Goal: Task Accomplishment & Management: Manage account settings

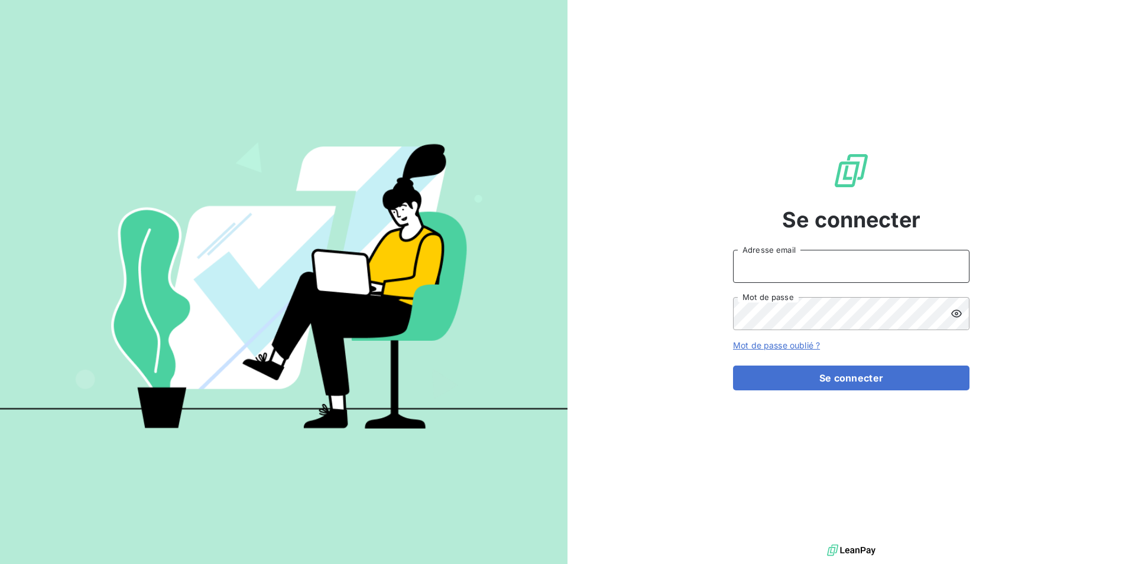
click at [751, 262] on input "Adresse email" at bounding box center [851, 266] width 236 height 33
type input "[EMAIL_ADDRESS][DOMAIN_NAME]"
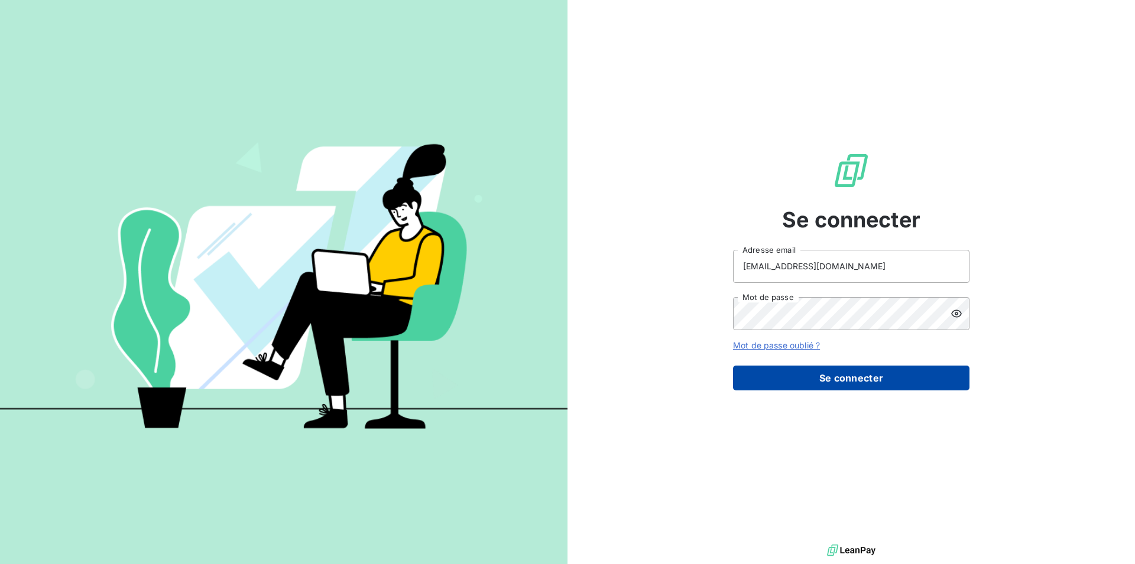
click at [854, 380] on button "Se connecter" at bounding box center [851, 378] width 236 height 25
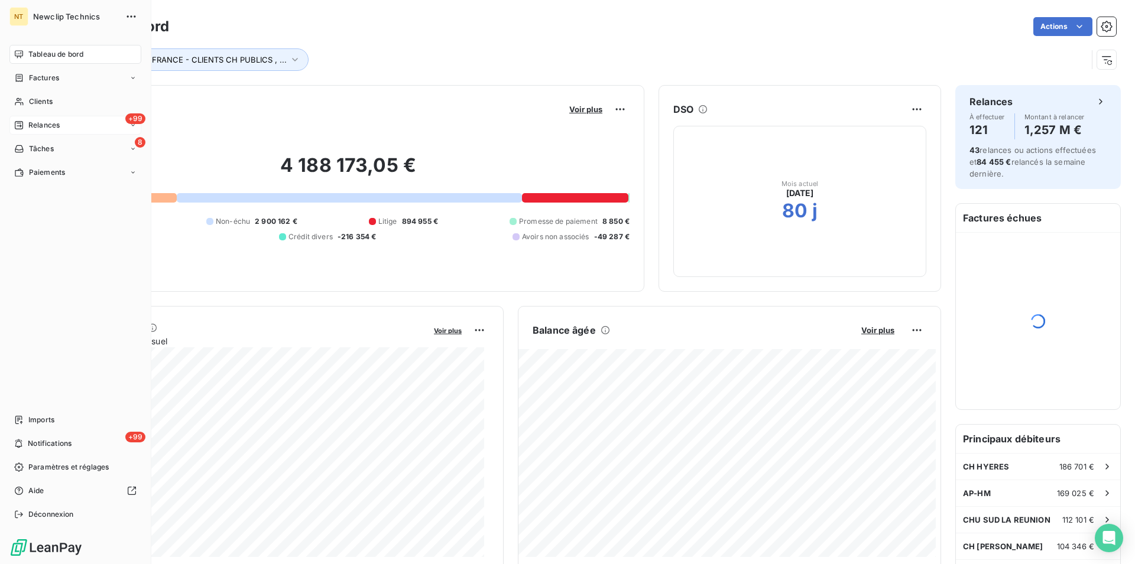
click at [46, 122] on span "Relances" at bounding box center [43, 125] width 31 height 11
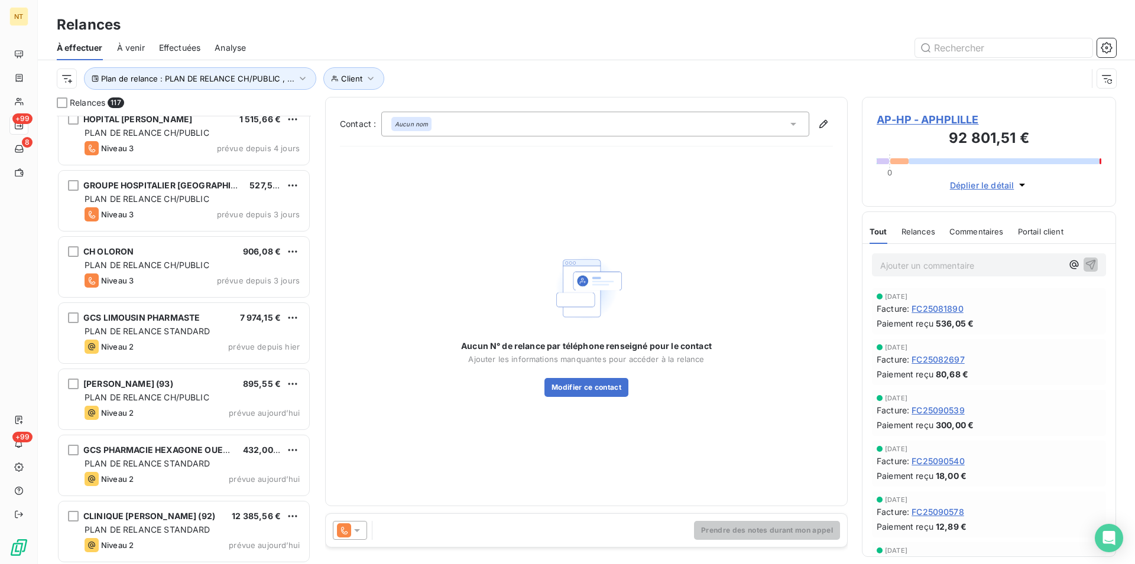
scroll to position [7297, 0]
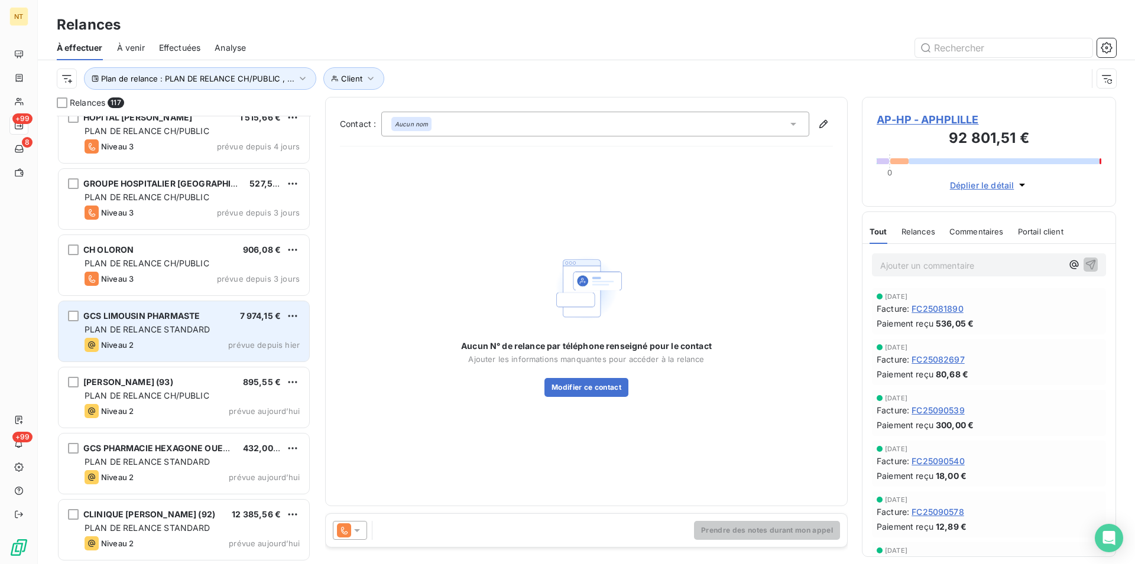
click at [158, 336] on div "GCS LIMOUSIN PHARMASTE 7 974,15 € PLAN DE RELANCE STANDARD Niveau 2 prévue depu…" at bounding box center [184, 331] width 251 height 60
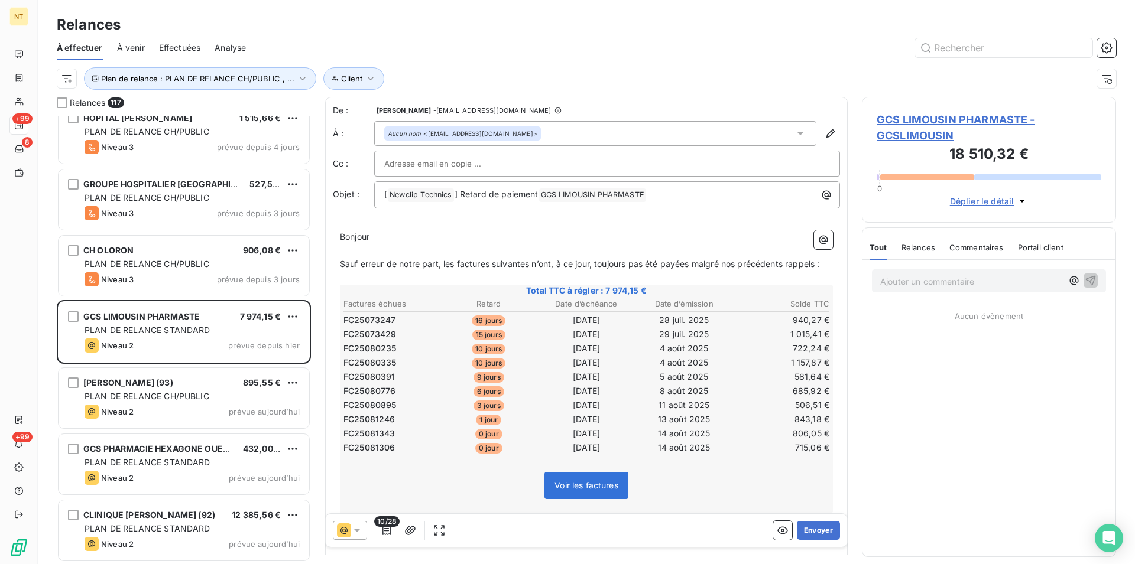
scroll to position [439, 244]
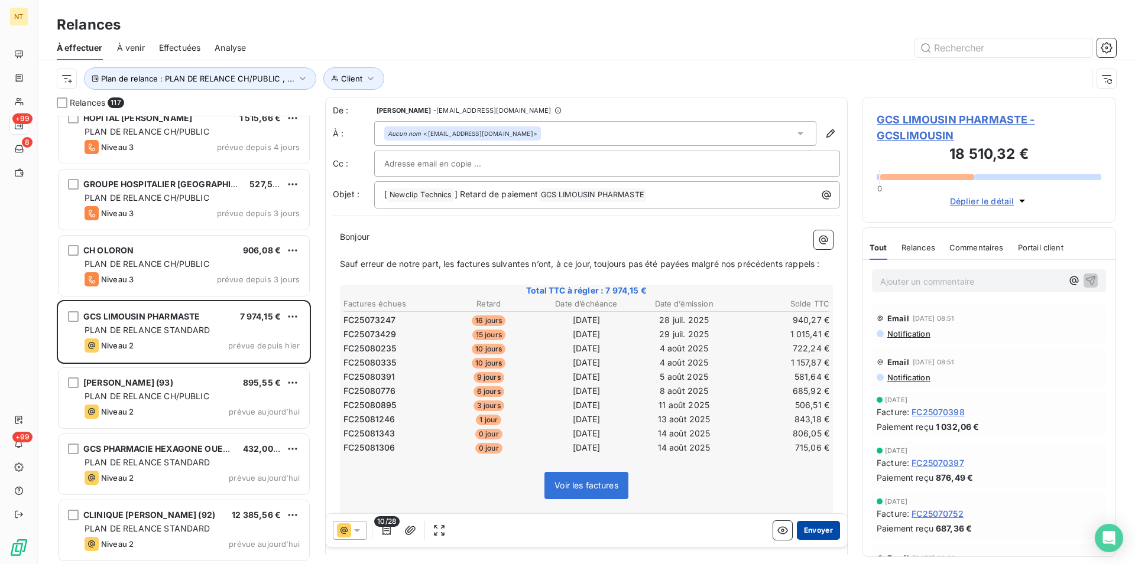
click at [800, 532] on button "Envoyer" at bounding box center [818, 530] width 43 height 19
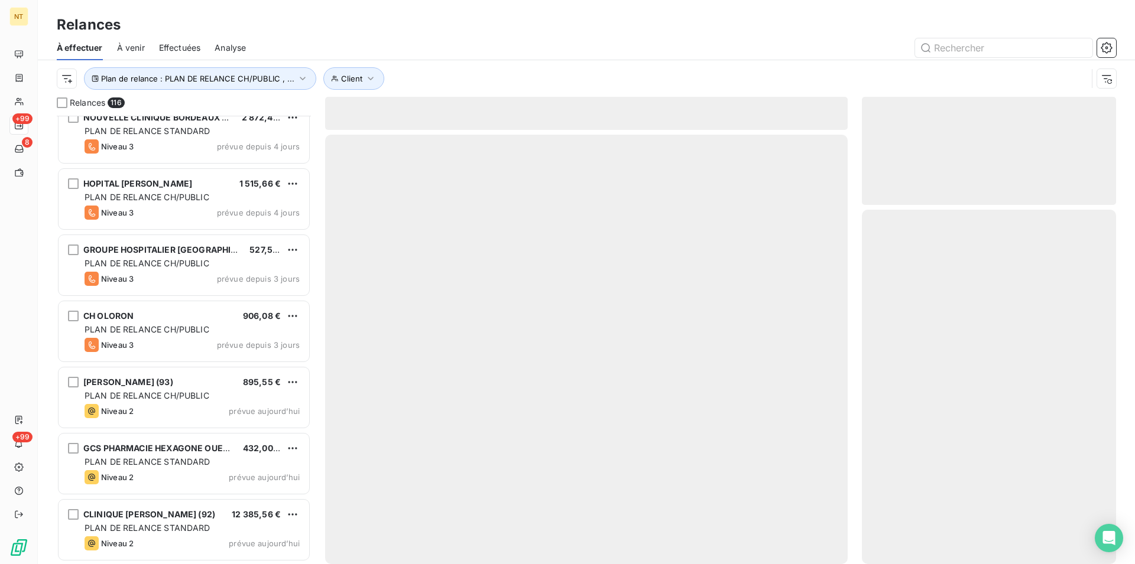
scroll to position [7231, 0]
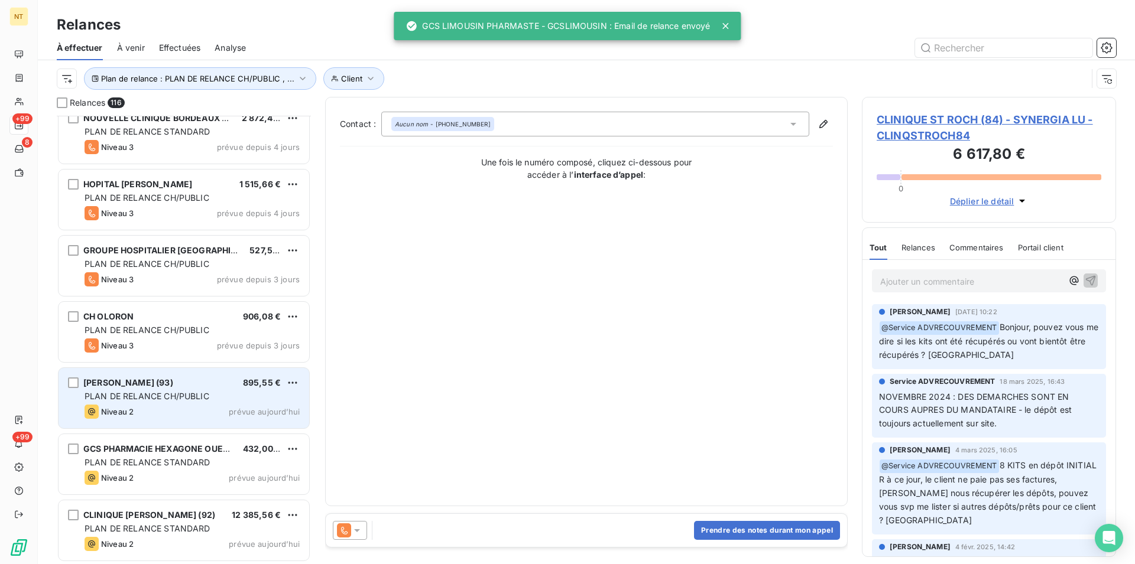
click at [193, 407] on div "Niveau 2 prévue aujourd’hui" at bounding box center [192, 412] width 215 height 14
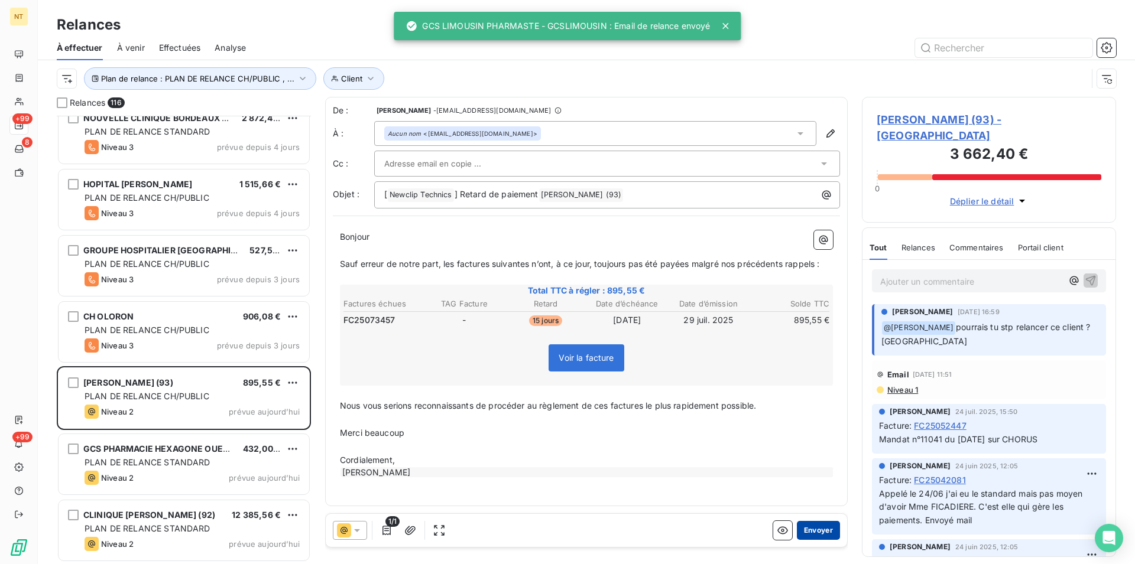
click at [806, 533] on button "Envoyer" at bounding box center [818, 530] width 43 height 19
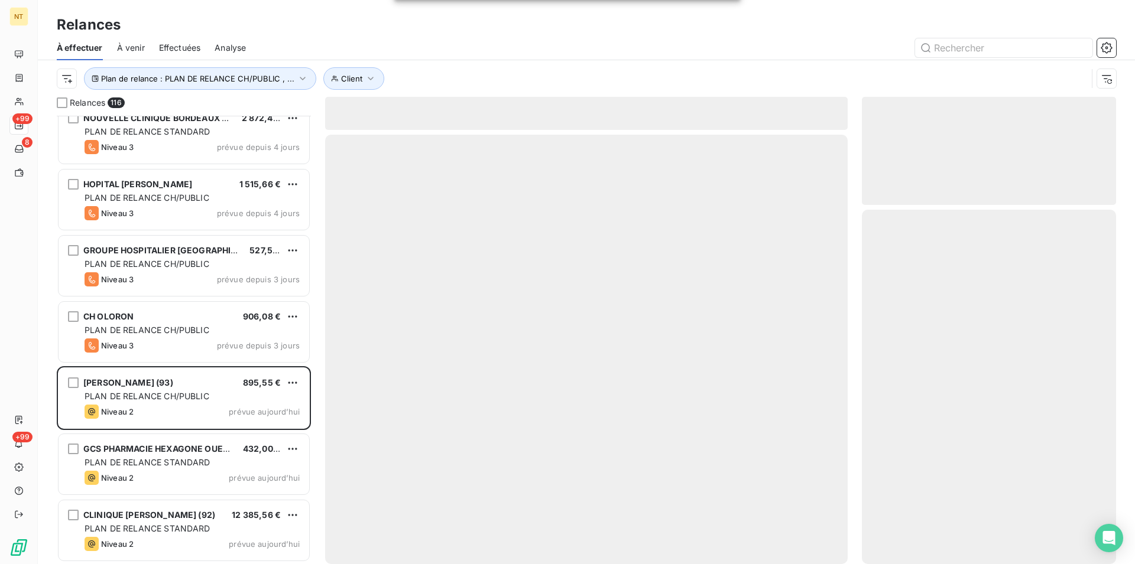
scroll to position [7164, 0]
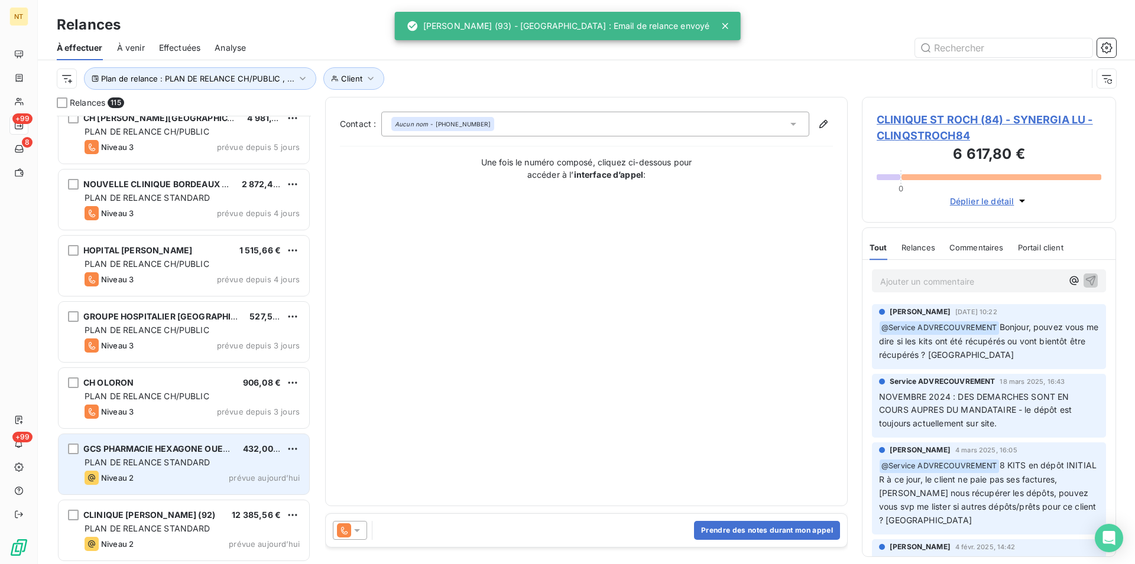
click at [139, 463] on span "PLAN DE RELANCE STANDARD" at bounding box center [148, 462] width 126 height 10
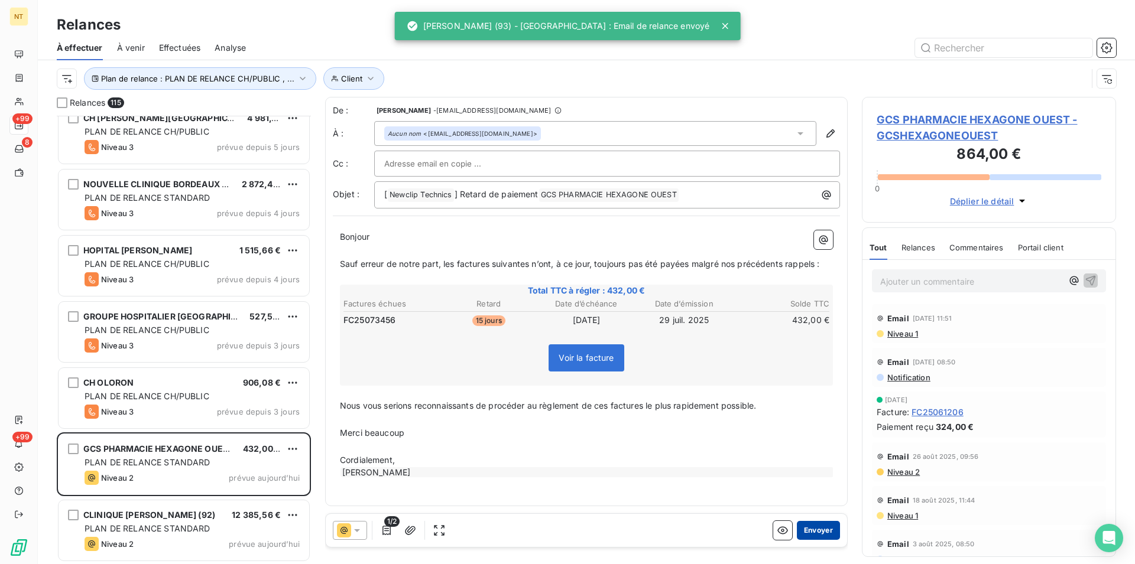
click at [803, 527] on button "Envoyer" at bounding box center [818, 530] width 43 height 19
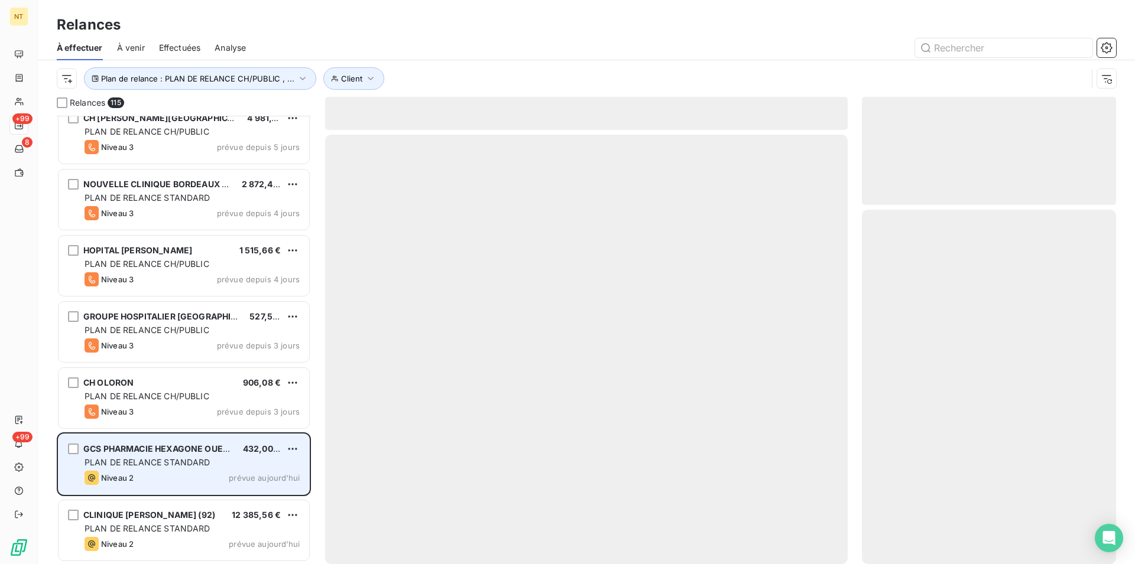
scroll to position [7098, 0]
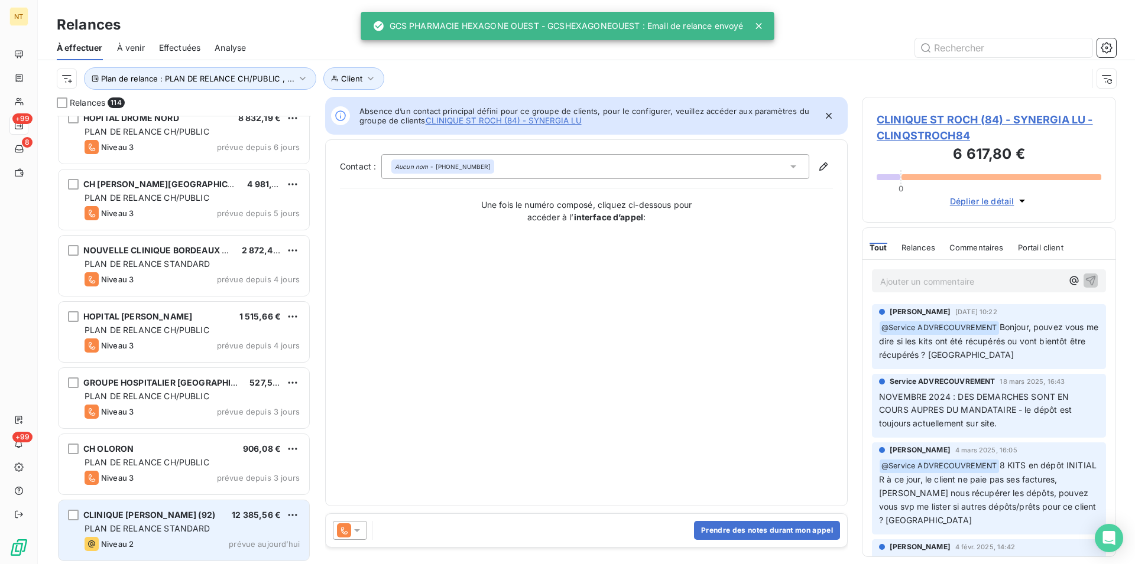
click at [139, 526] on span "PLAN DE RELANCE STANDARD" at bounding box center [148, 529] width 126 height 10
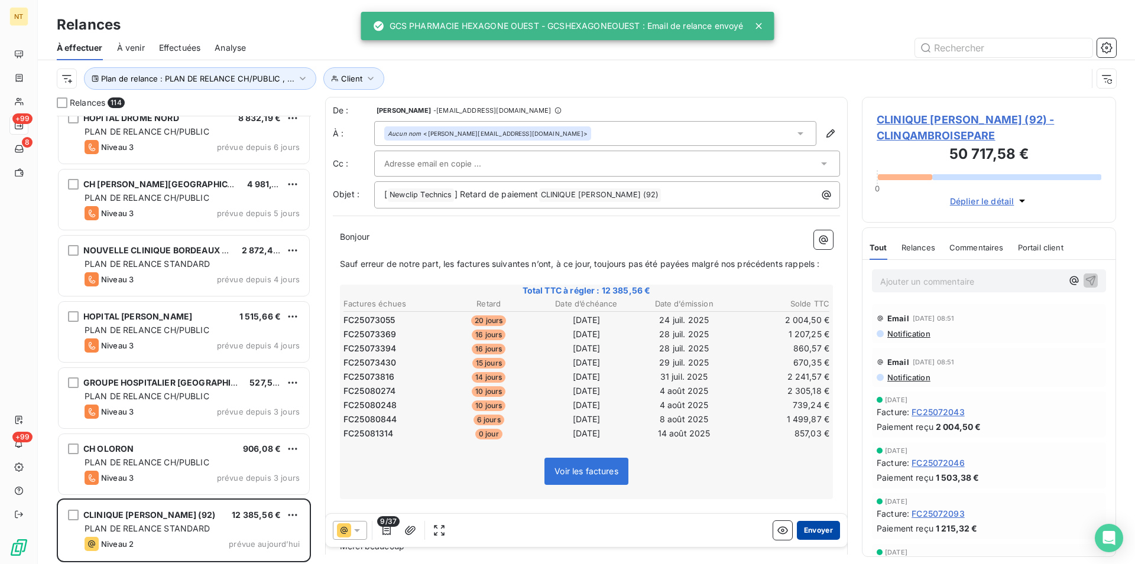
click at [801, 527] on button "Envoyer" at bounding box center [818, 530] width 43 height 19
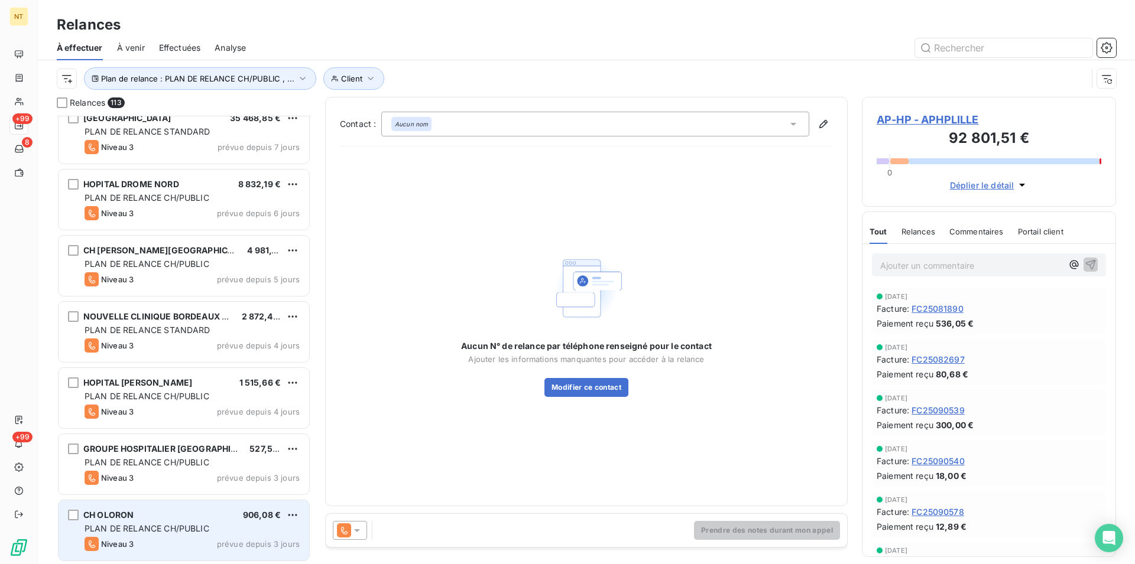
scroll to position [7033, 0]
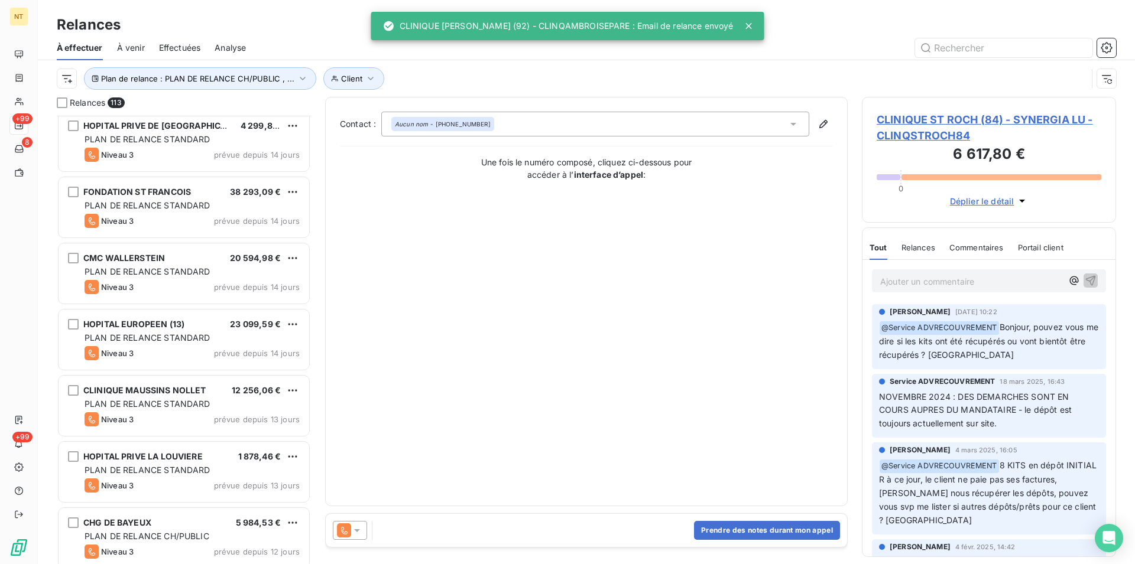
scroll to position [5525, 0]
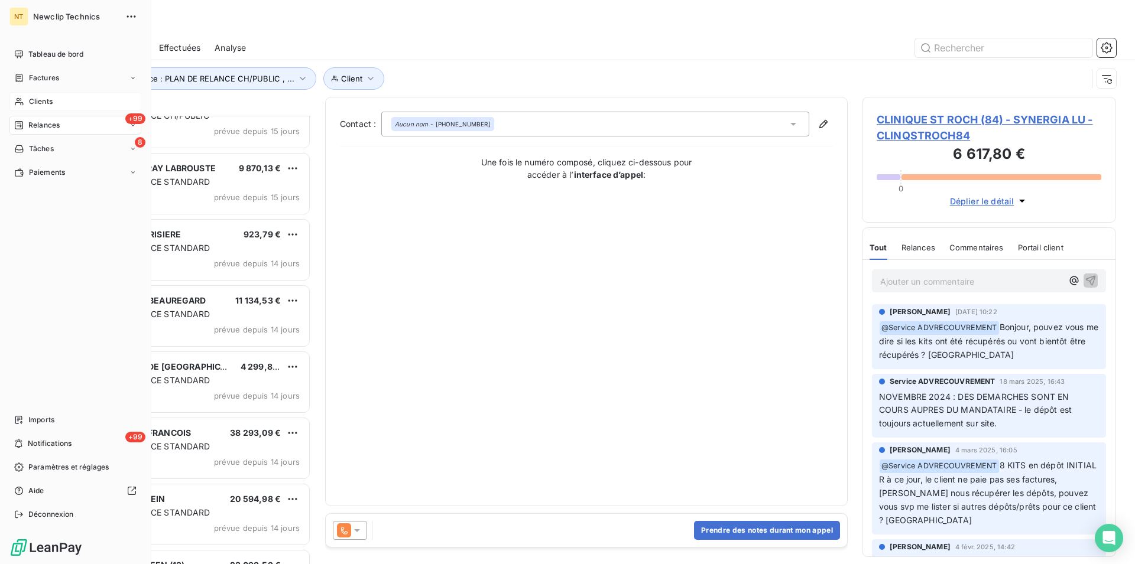
click at [31, 97] on span "Clients" at bounding box center [41, 101] width 24 height 11
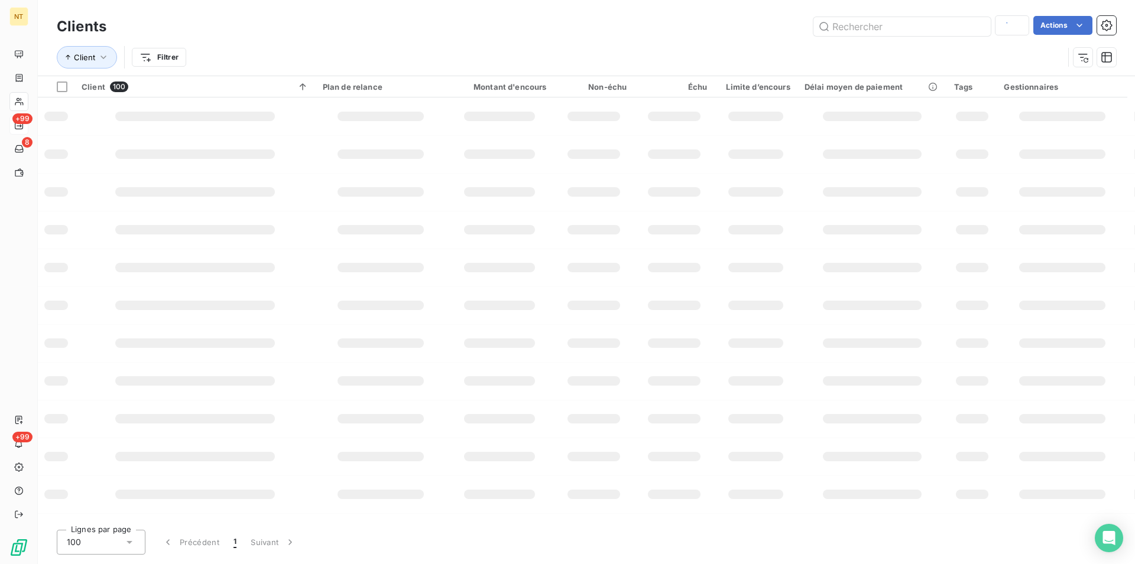
type input "clermont [PERSON_NAME]"
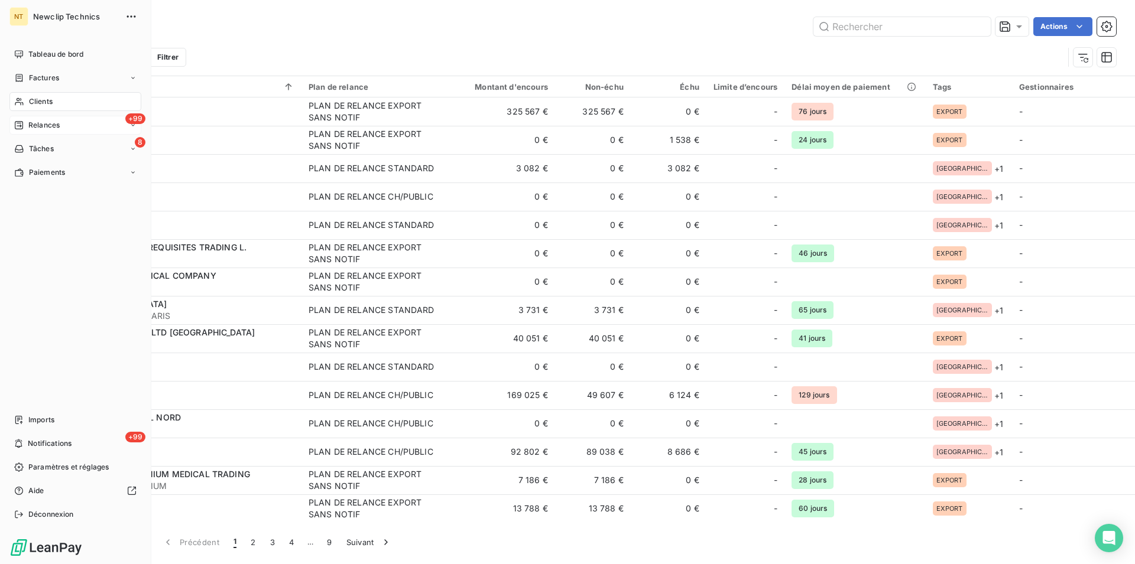
click at [44, 97] on span "Clients" at bounding box center [41, 101] width 24 height 11
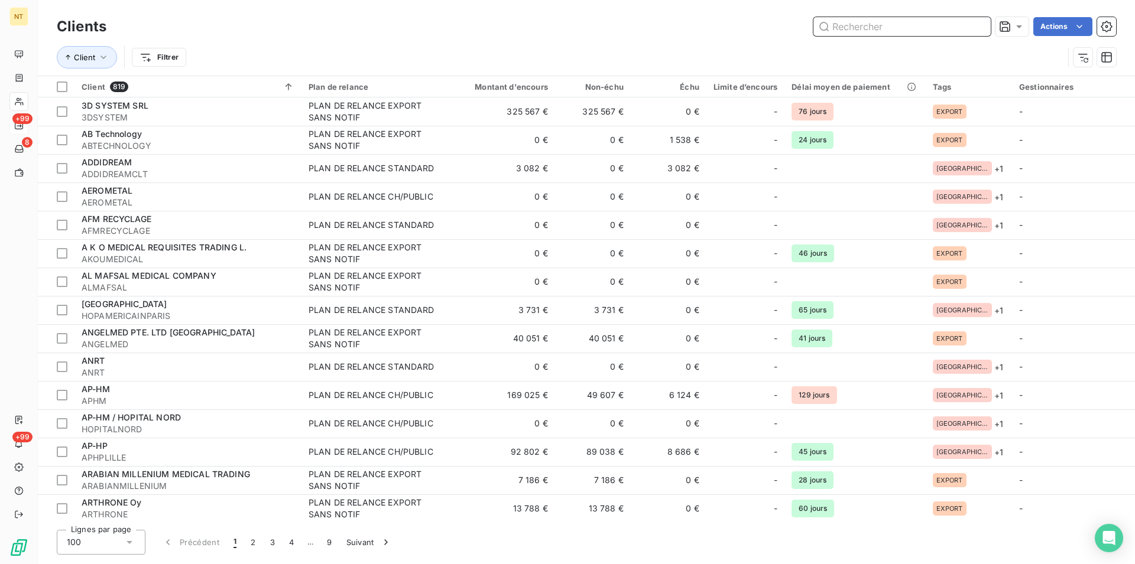
click at [848, 26] on input "text" at bounding box center [901, 26] width 177 height 19
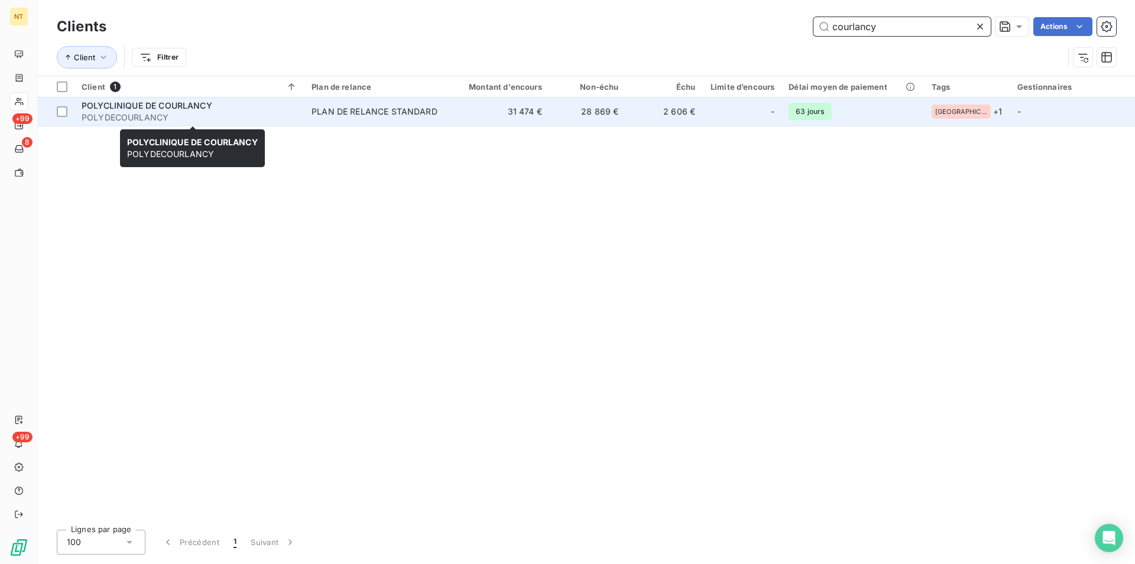
type input "courlancy"
click at [178, 108] on span "POLYCLINIQUE DE COURLANCY" at bounding box center [147, 105] width 131 height 10
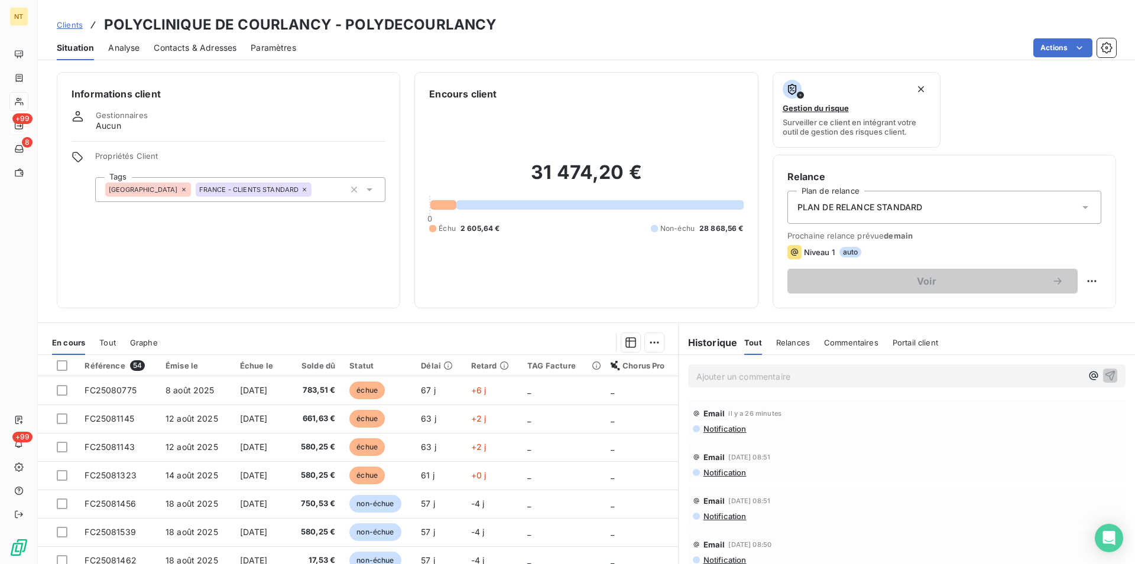
click at [196, 48] on span "Contacts & Adresses" at bounding box center [195, 48] width 83 height 12
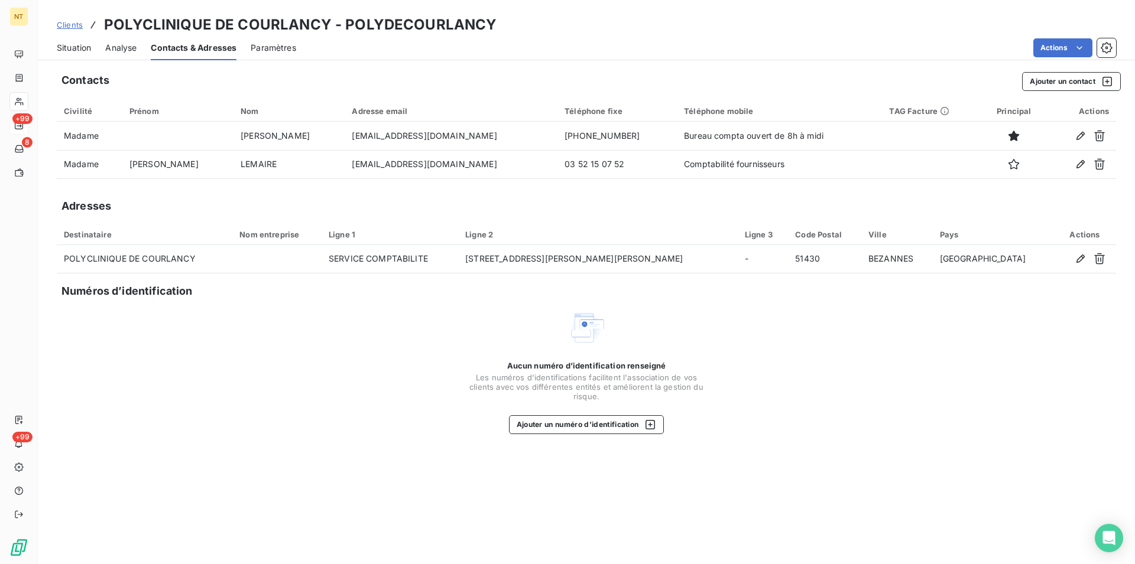
click at [73, 49] on span "Situation" at bounding box center [74, 48] width 34 height 12
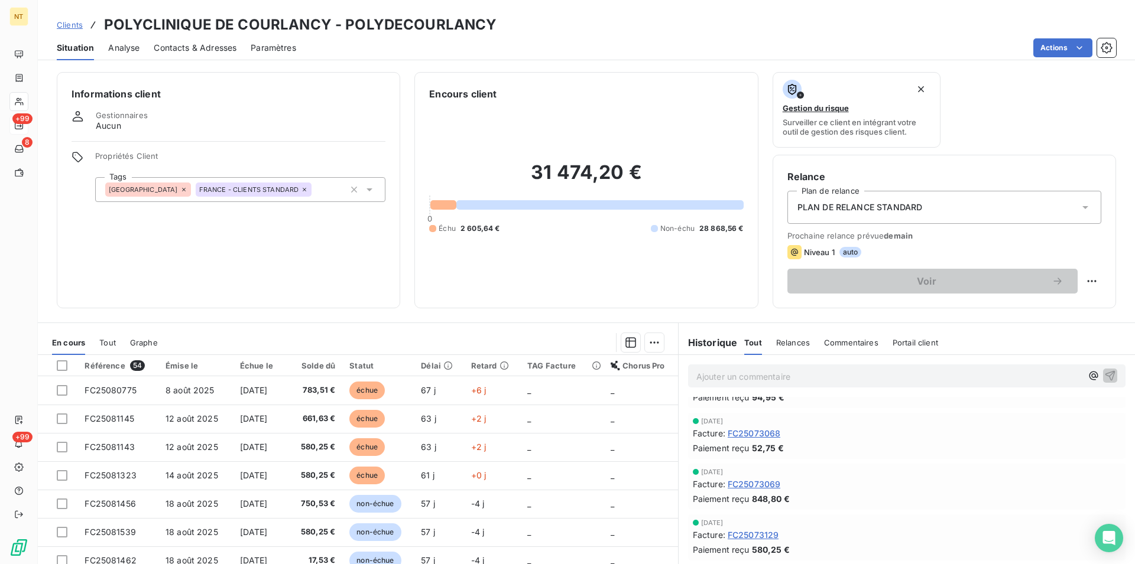
scroll to position [1447, 0]
click at [191, 44] on span "Contacts & Adresses" at bounding box center [195, 48] width 83 height 12
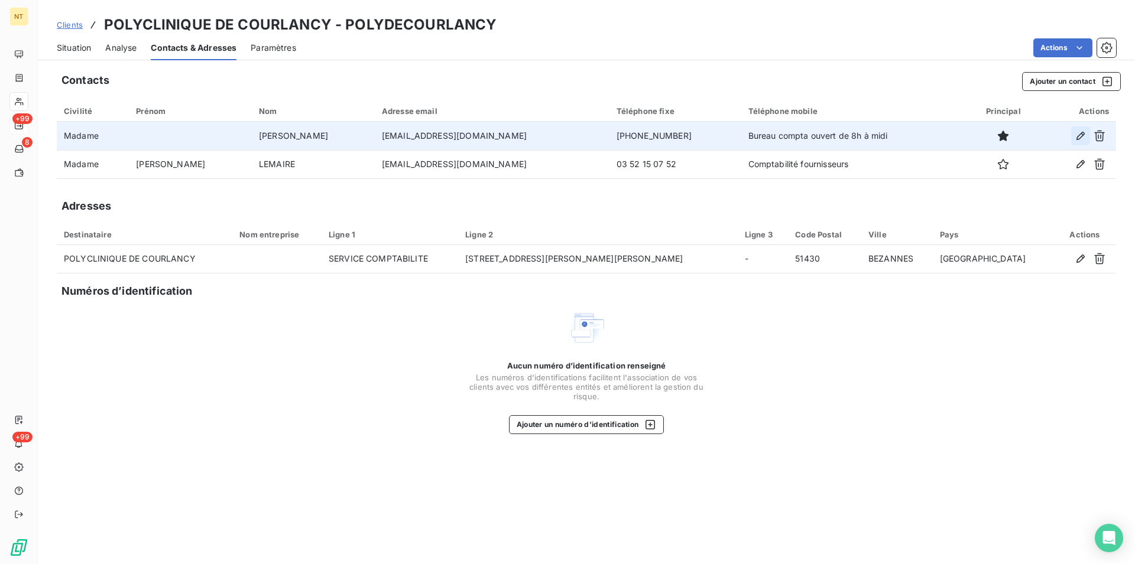
click at [1076, 137] on icon "button" at bounding box center [1081, 136] width 12 height 12
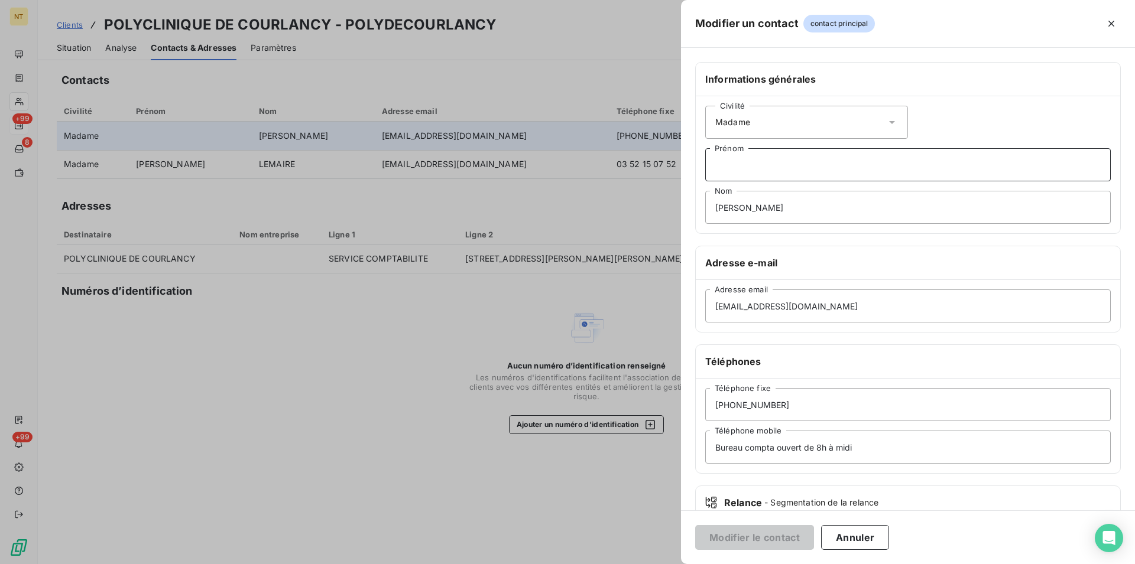
click at [728, 164] on input "Prénom" at bounding box center [907, 164] width 405 height 33
type input "[PERSON_NAME]"
click at [742, 539] on button "Modifier le contact" at bounding box center [754, 537] width 119 height 25
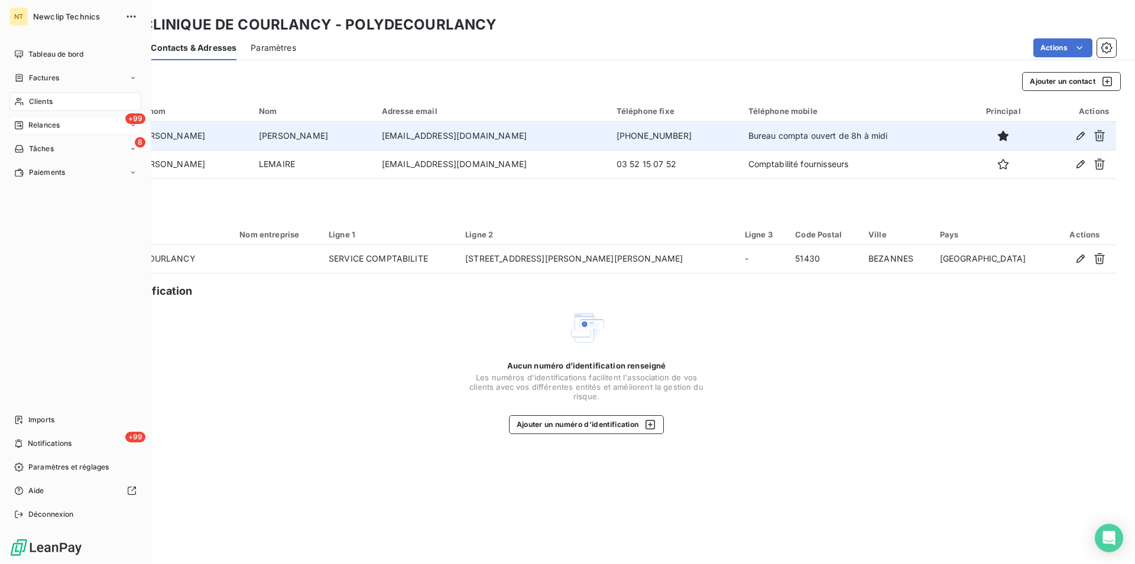
click at [46, 96] on span "Clients" at bounding box center [41, 101] width 24 height 11
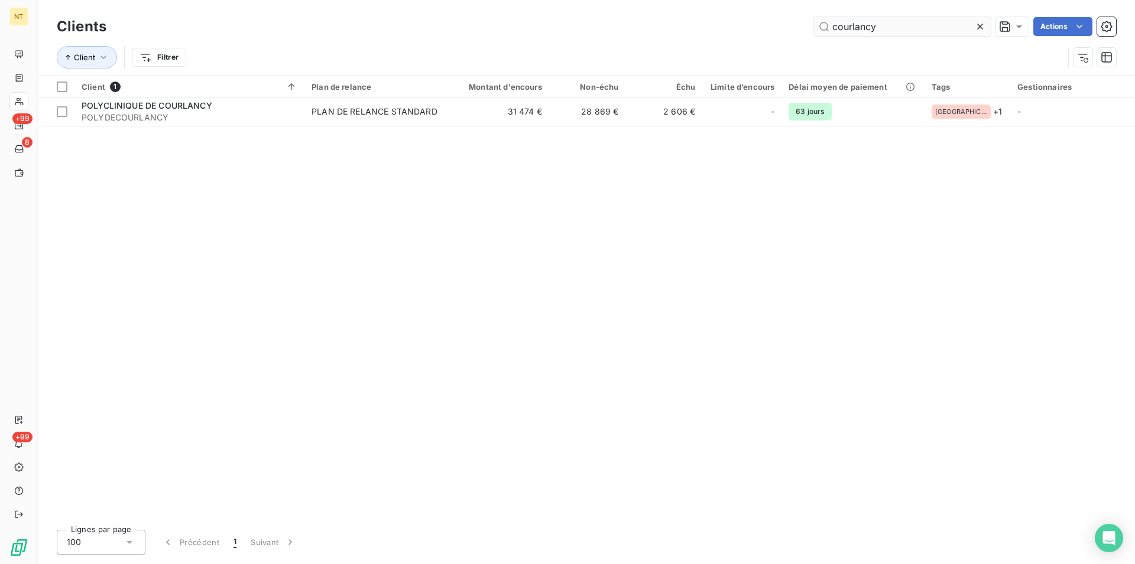
drag, startPoint x: 876, startPoint y: 25, endPoint x: 814, endPoint y: 36, distance: 62.4
click at [814, 36] on input "courlancy" at bounding box center [901, 26] width 177 height 19
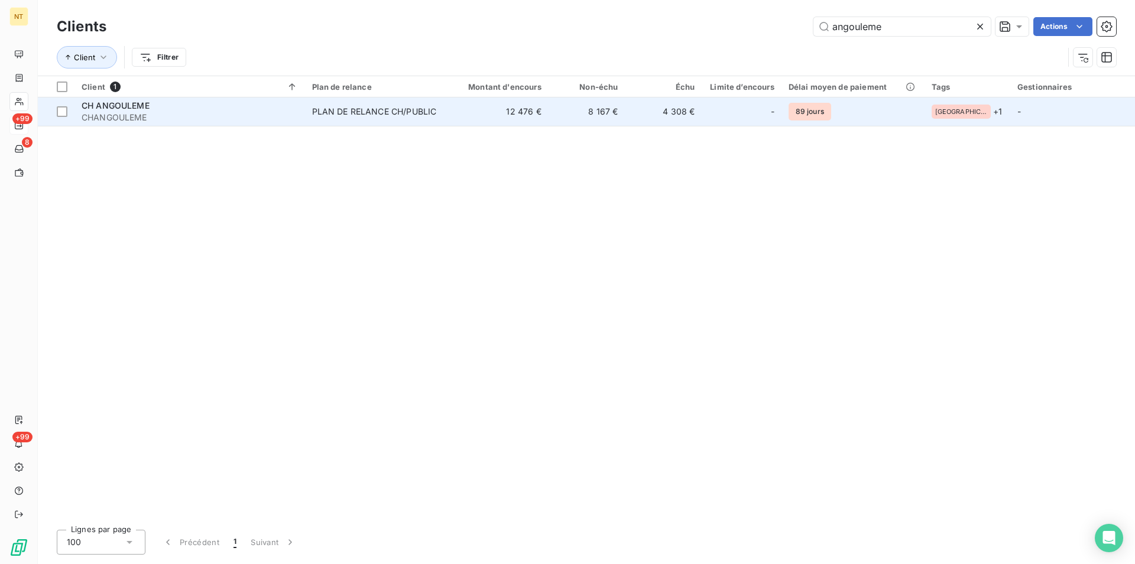
type input "angouleme"
click at [354, 115] on div "PLAN DE RELANCE CH/PUBLIC" at bounding box center [374, 112] width 125 height 12
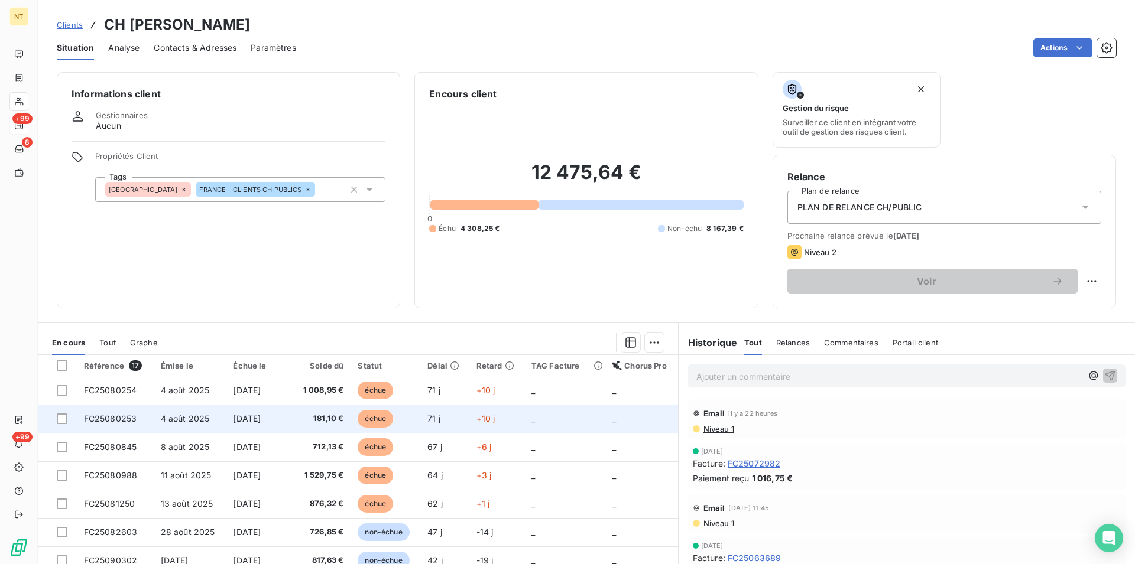
click at [126, 415] on span "FC25080253" at bounding box center [110, 419] width 53 height 10
click at [124, 412] on td "FC25080253" at bounding box center [115, 419] width 77 height 28
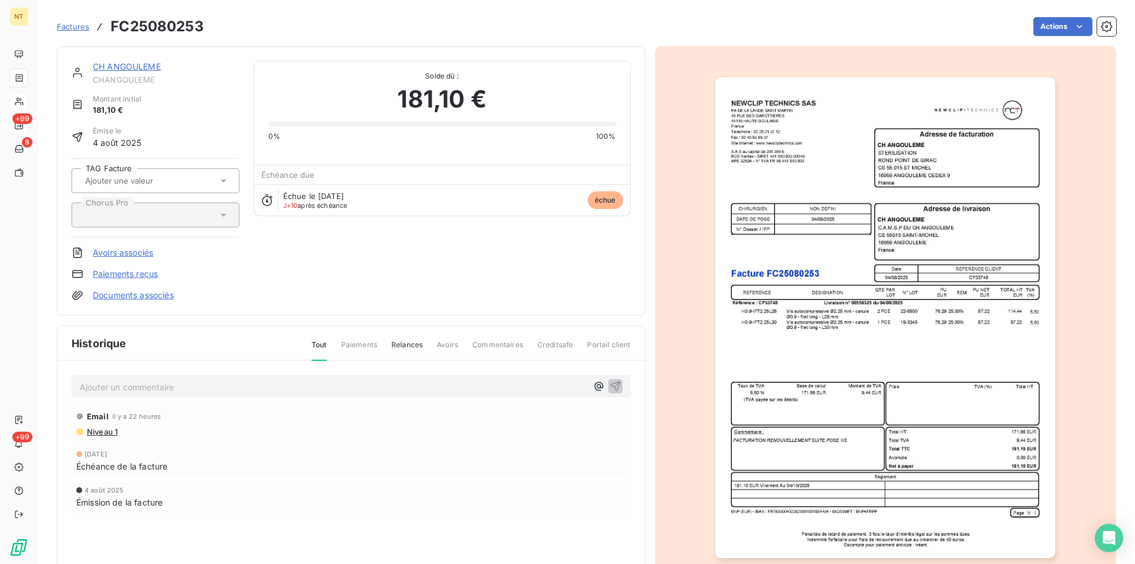
click at [91, 382] on p "Ajouter un commentaire ﻿" at bounding box center [333, 387] width 507 height 15
click at [168, 389] on p "Mail du [DATE] "" at bounding box center [333, 387] width 507 height 14
drag, startPoint x: 79, startPoint y: 385, endPoint x: 353, endPoint y: 399, distance: 275.2
click at [353, 399] on div "Mail du [DATE] "Vos factures sont en cours de paiement." Email il y a 22 heures…" at bounding box center [351, 460] width 588 height 199
copy span "Mail du [DATE] "Vos factures sont en cours de paiement.""
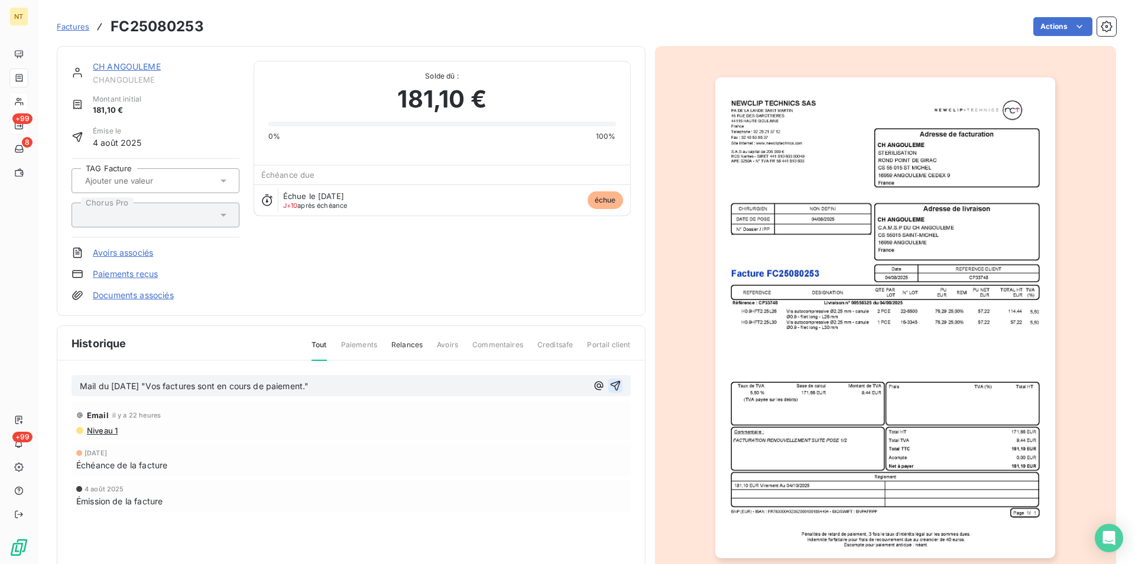
click at [612, 386] on icon "button" at bounding box center [615, 386] width 12 height 12
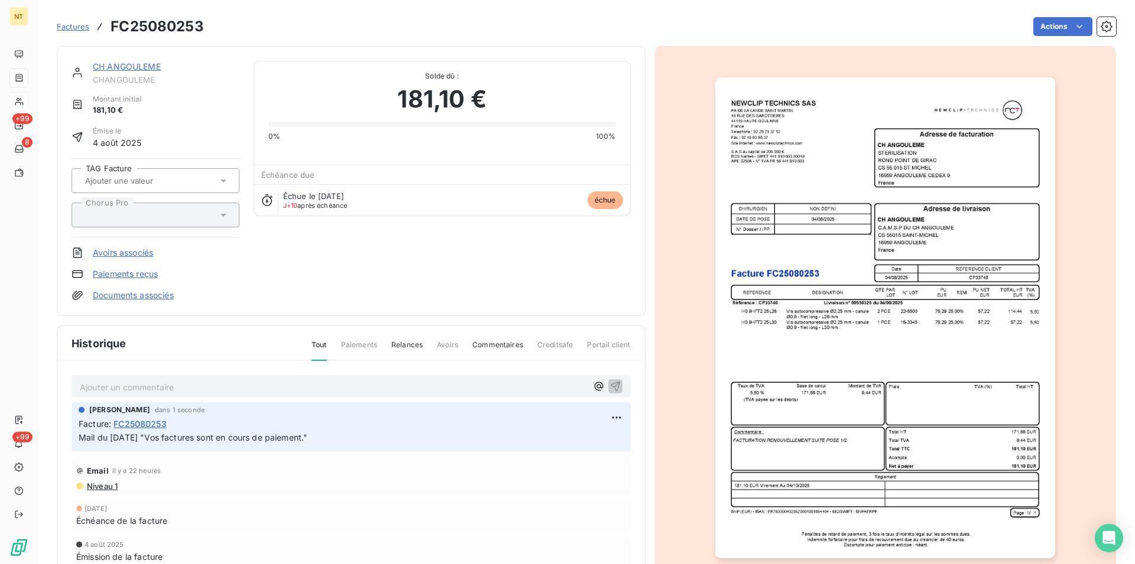
click at [114, 67] on link "CH ANGOULEME" at bounding box center [127, 66] width 68 height 10
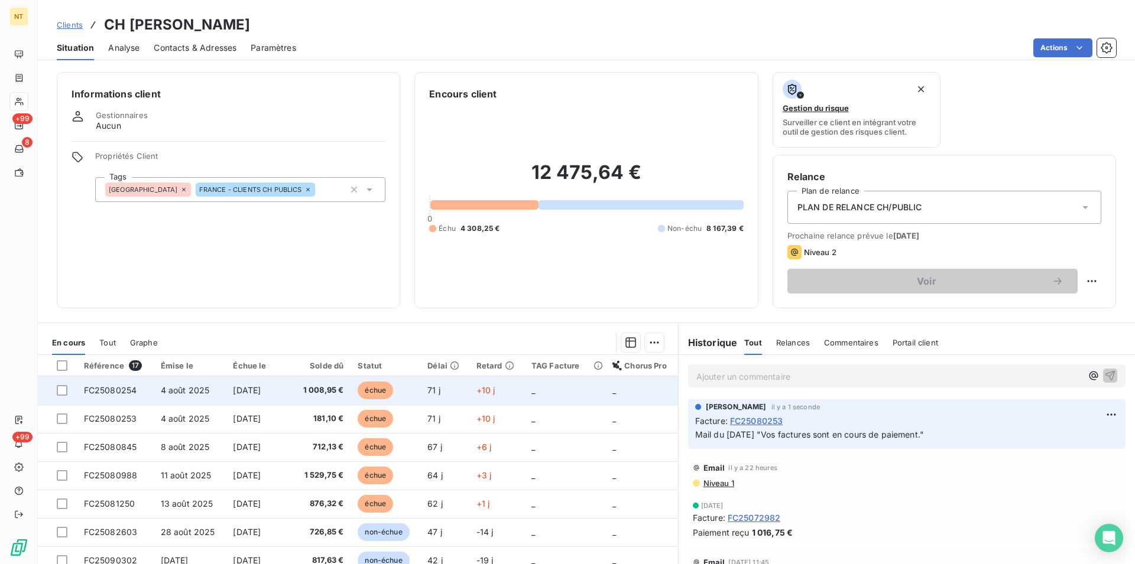
click at [113, 391] on span "FC25080254" at bounding box center [110, 390] width 53 height 10
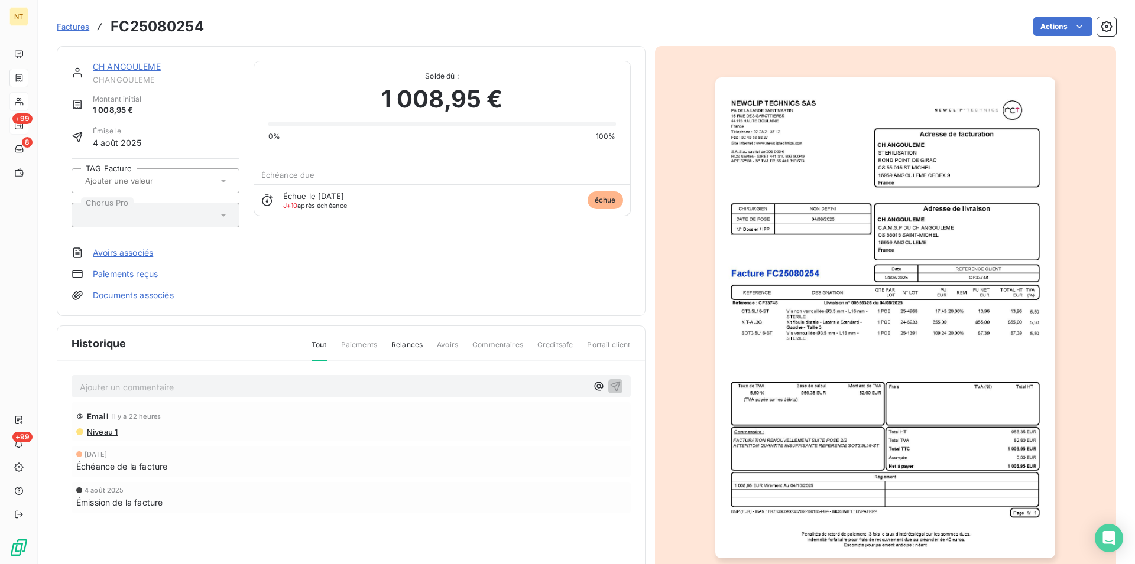
click at [147, 384] on p "Ajouter un commentaire ﻿" at bounding box center [333, 387] width 507 height 15
click at [609, 384] on icon "button" at bounding box center [615, 386] width 12 height 12
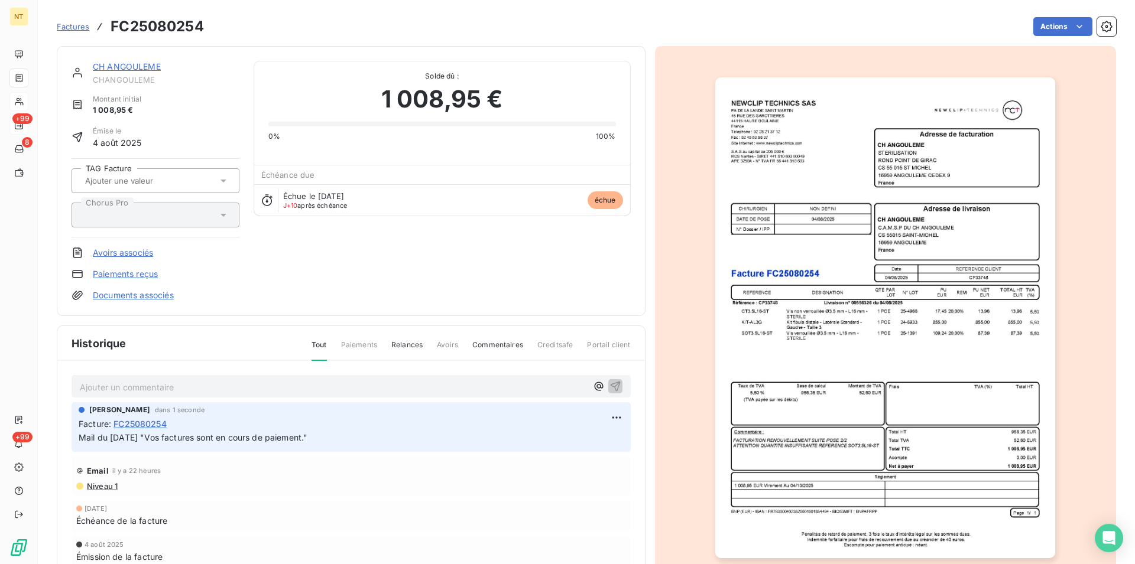
click at [124, 67] on link "CH ANGOULEME" at bounding box center [127, 66] width 68 height 10
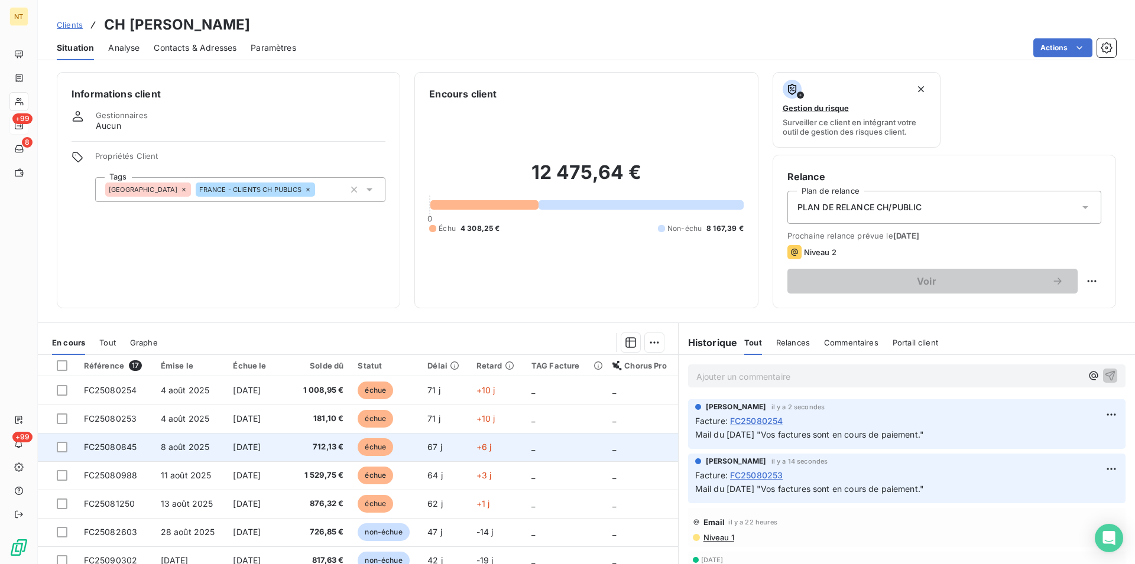
click at [122, 441] on td "FC25080845" at bounding box center [115, 447] width 77 height 28
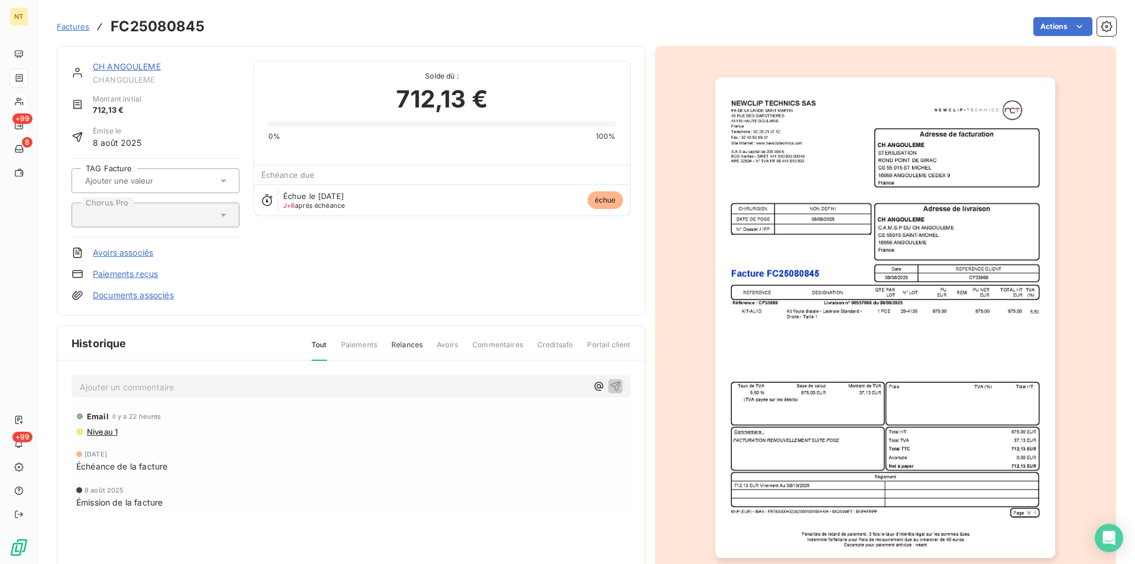
click at [132, 385] on p "Ajouter un commentaire ﻿" at bounding box center [333, 387] width 507 height 15
click at [614, 385] on icon "button" at bounding box center [615, 386] width 12 height 12
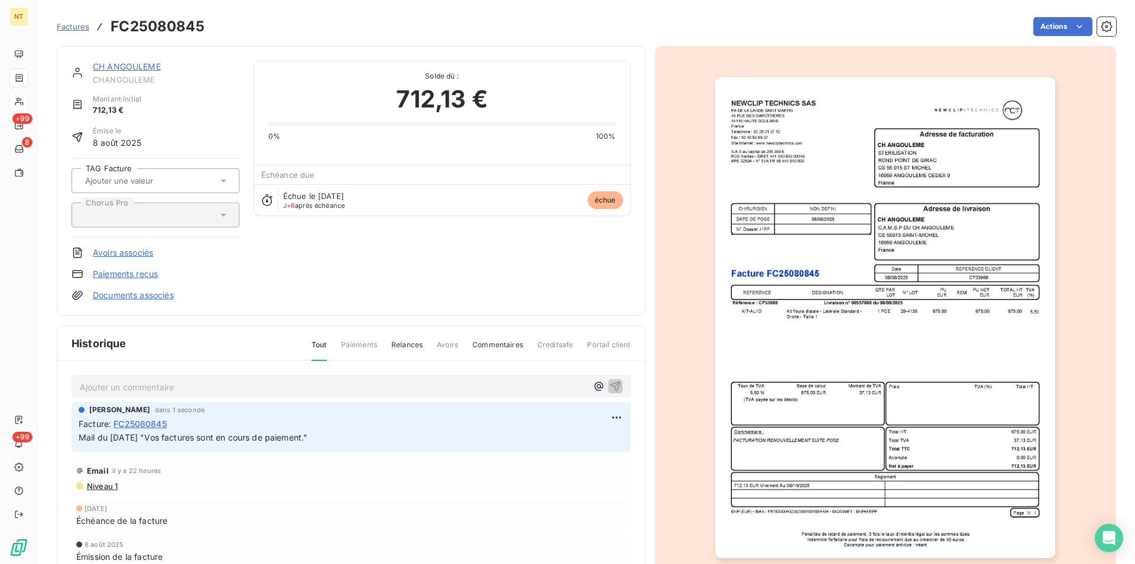
click at [134, 67] on link "CH ANGOULEME" at bounding box center [127, 66] width 68 height 10
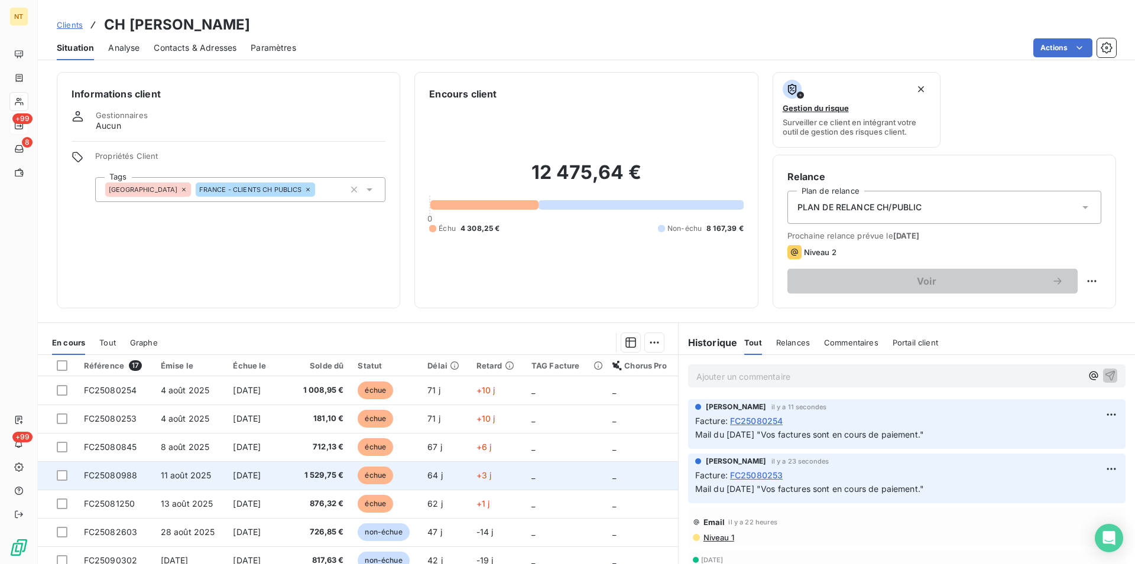
click at [139, 479] on td "FC25080988" at bounding box center [115, 476] width 77 height 28
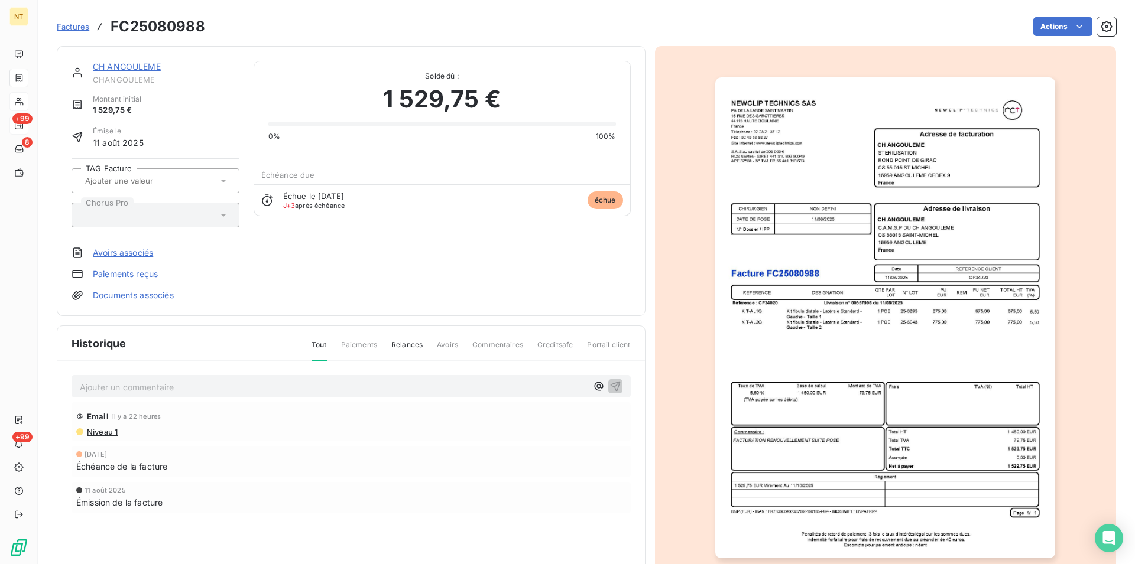
click at [132, 385] on p "Ajouter un commentaire ﻿" at bounding box center [333, 387] width 507 height 15
click at [609, 385] on icon "button" at bounding box center [615, 386] width 12 height 12
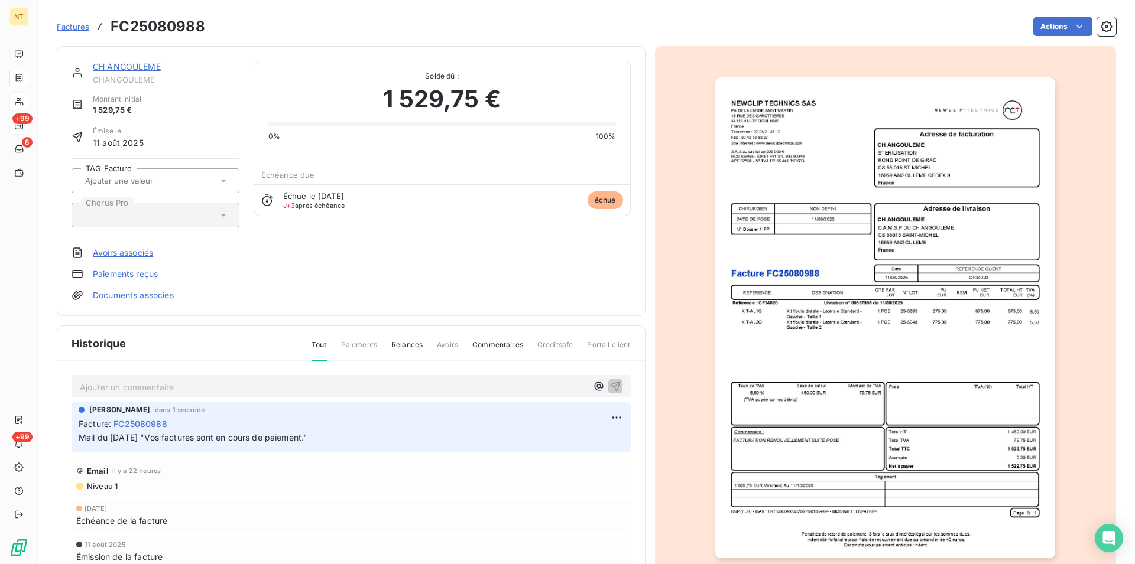
click at [134, 68] on link "CH ANGOULEME" at bounding box center [127, 66] width 68 height 10
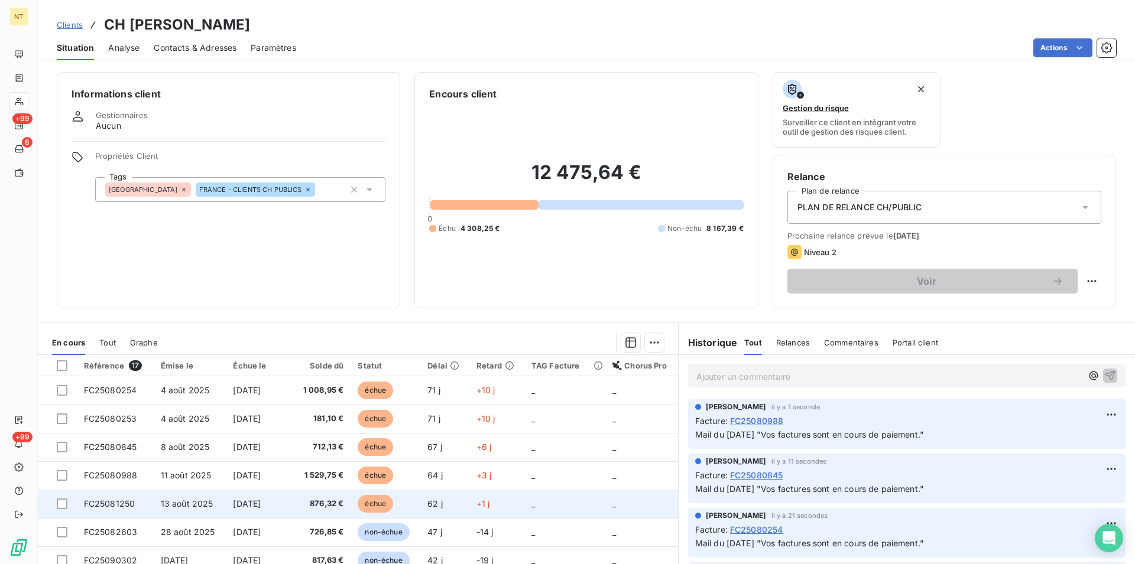
click at [128, 501] on span "FC25081250" at bounding box center [109, 504] width 51 height 10
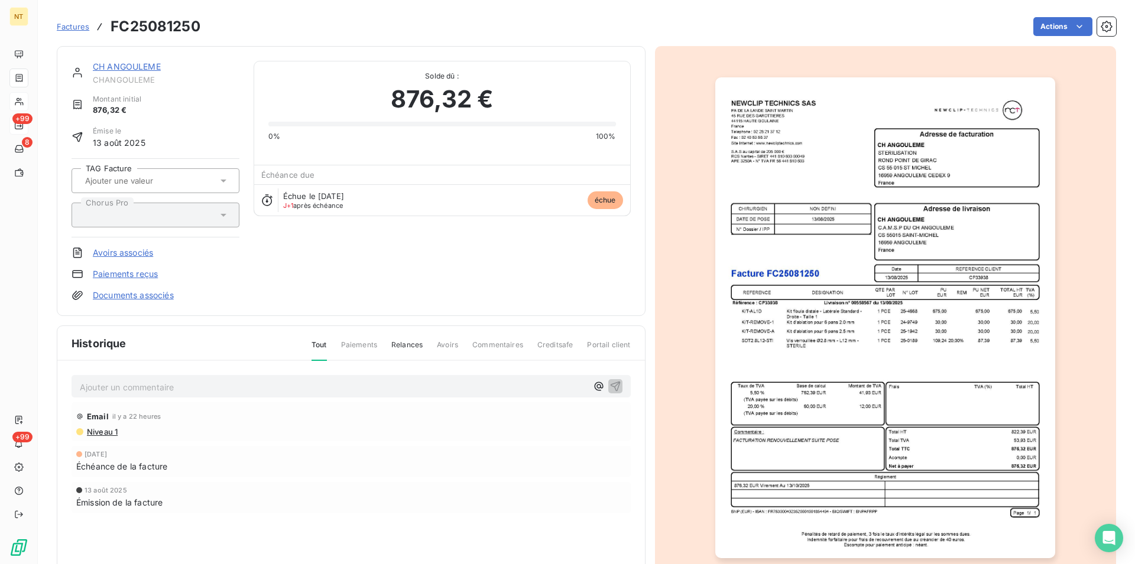
click at [139, 386] on p "Ajouter un commentaire ﻿" at bounding box center [333, 387] width 507 height 15
click at [613, 382] on icon "button" at bounding box center [615, 386] width 10 height 10
